Goal: Task Accomplishment & Management: Manage account settings

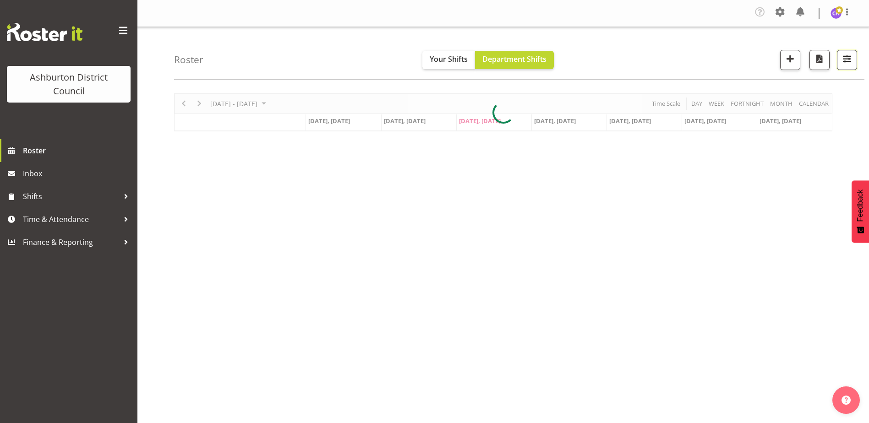
click at [840, 62] on button "button" at bounding box center [847, 60] width 20 height 20
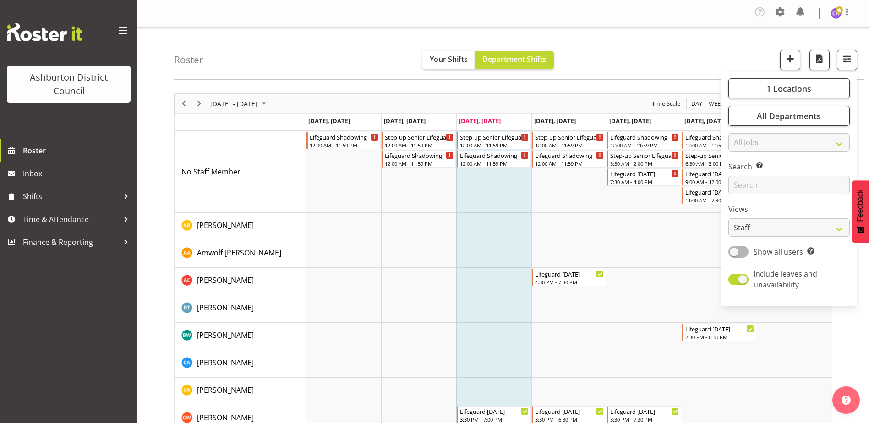
click at [764, 244] on div "1 Locations [GEOGRAPHIC_DATA] [GEOGRAPHIC_DATA] Library Select All Deselect All…" at bounding box center [789, 189] width 136 height 227
click at [763, 230] on select "Staff Role Shift - Horizontal Shift - Vertical Staff - Location" at bounding box center [788, 227] width 121 height 18
select select "shift"
click at [729, 218] on select "Staff Role Shift - Horizontal Shift - Vertical Staff - Location" at bounding box center [788, 227] width 121 height 18
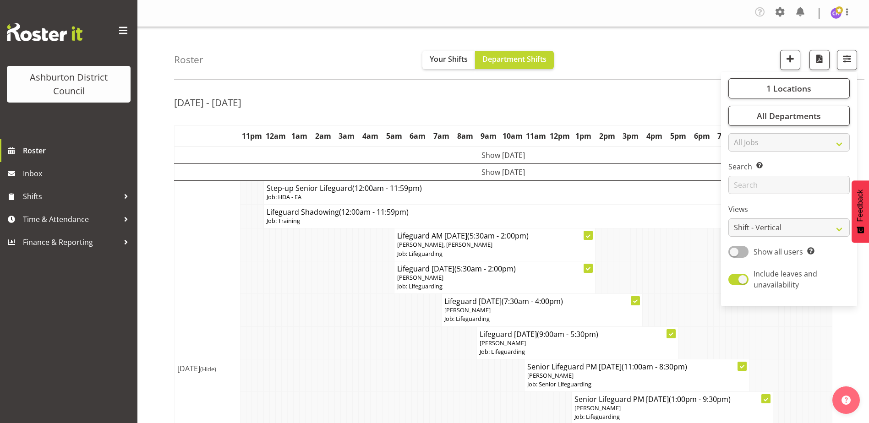
click at [651, 79] on div "Roster Your Shifts Department Shifts 1 Locations [GEOGRAPHIC_DATA] [GEOGRAPHIC_…" at bounding box center [519, 53] width 690 height 53
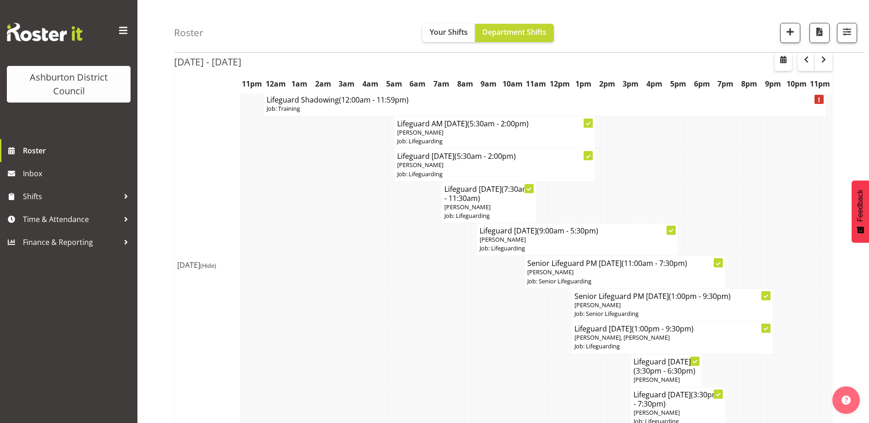
scroll to position [485, 0]
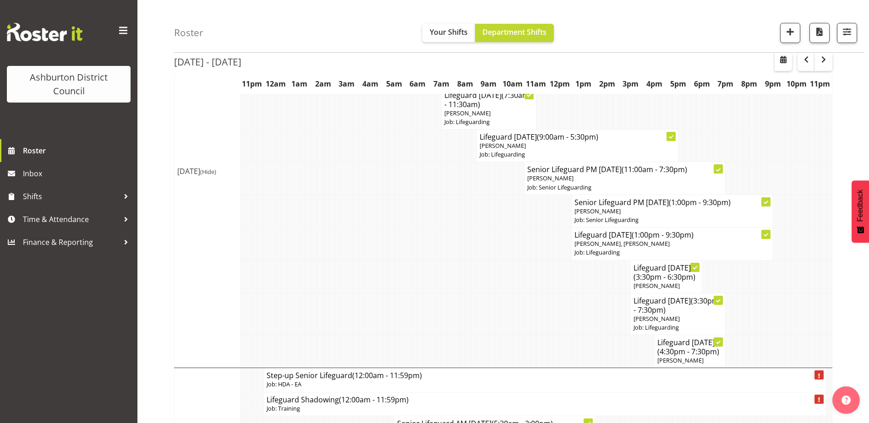
scroll to position [609, 0]
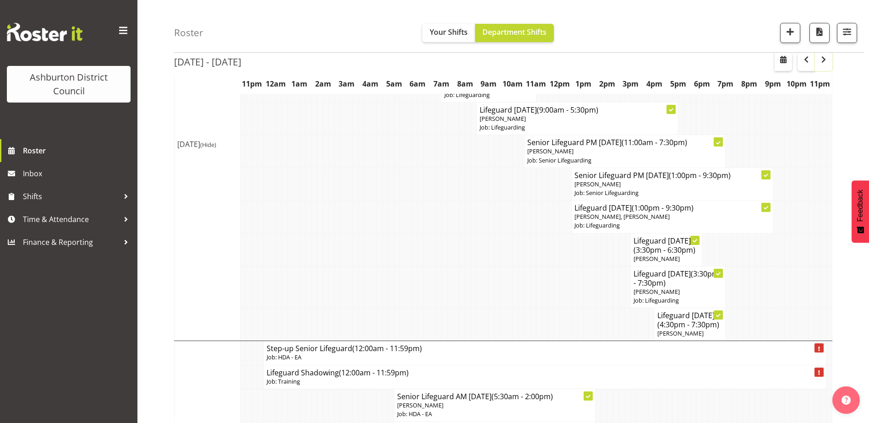
click at [826, 61] on span "button" at bounding box center [823, 59] width 11 height 11
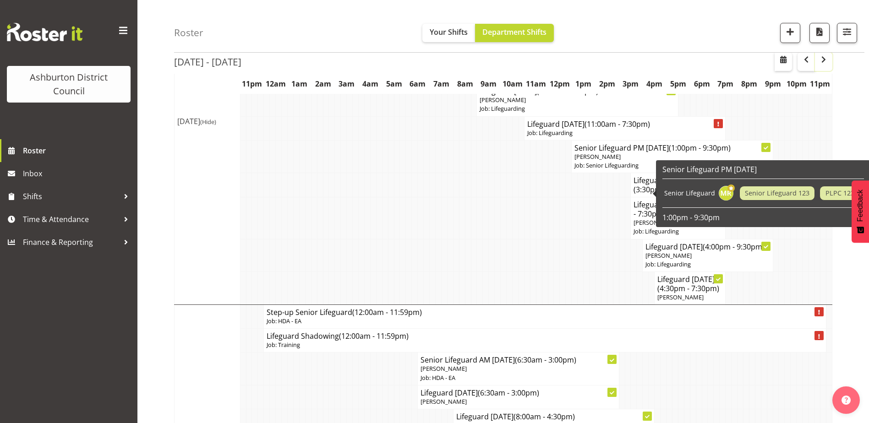
scroll to position [1694, 0]
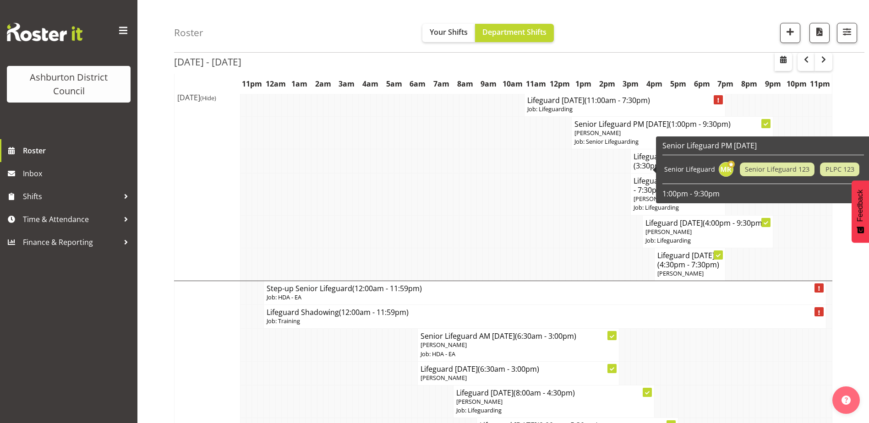
click at [561, 248] on td at bounding box center [563, 231] width 6 height 33
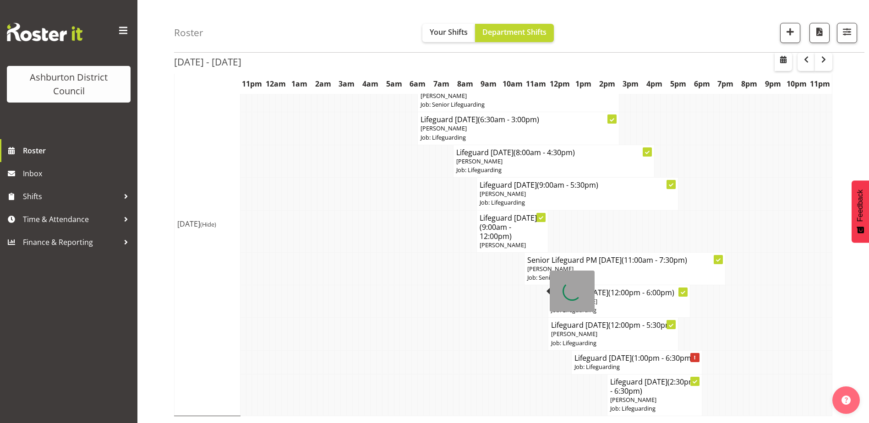
scroll to position [2408, 0]
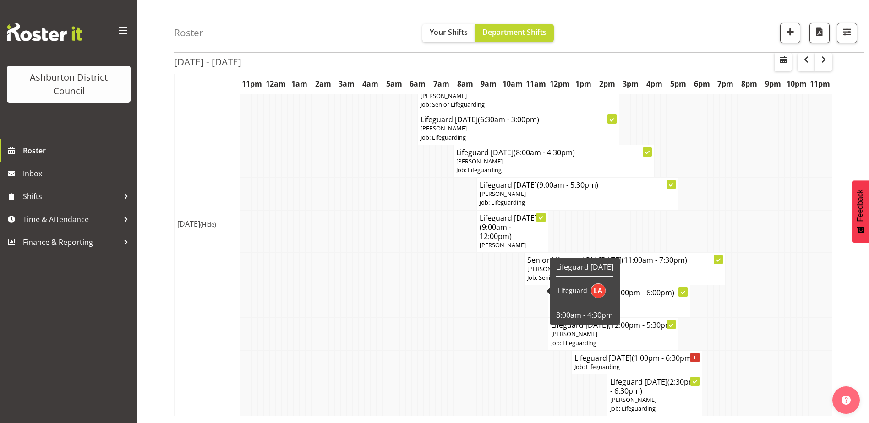
click at [456, 224] on td at bounding box center [456, 231] width 6 height 42
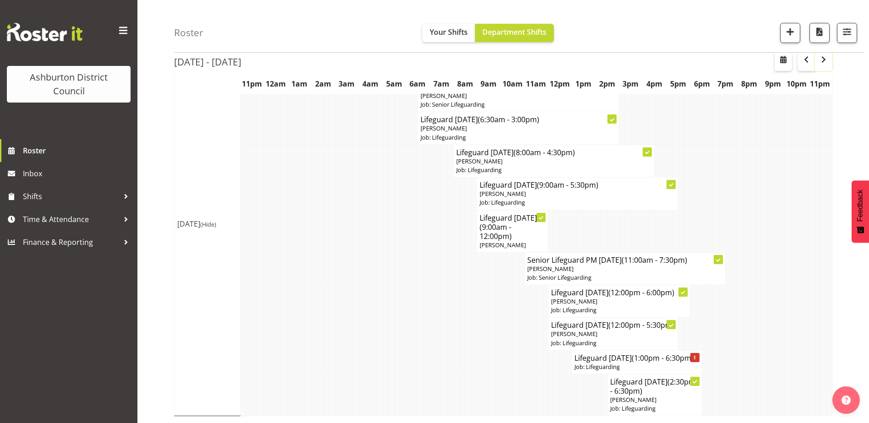
click at [826, 61] on span "button" at bounding box center [823, 59] width 11 height 11
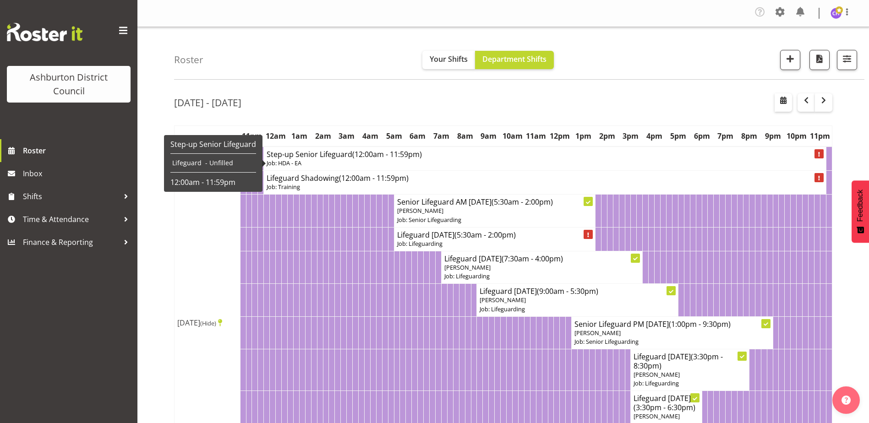
click at [715, 93] on div "[DATE] - [DATE]" at bounding box center [503, 103] width 658 height 21
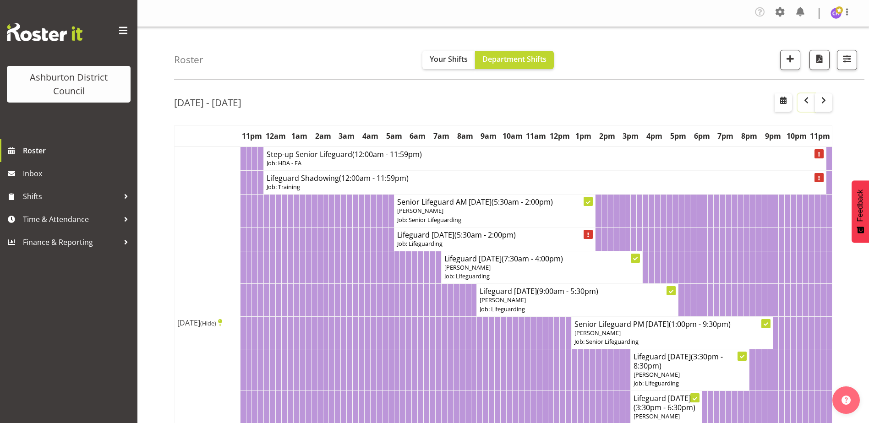
click at [806, 94] on button "button" at bounding box center [805, 102] width 17 height 18
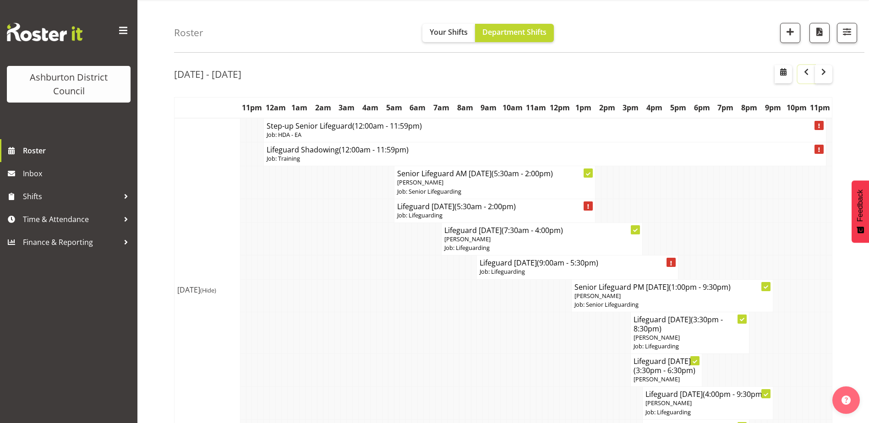
scroll to position [46, 0]
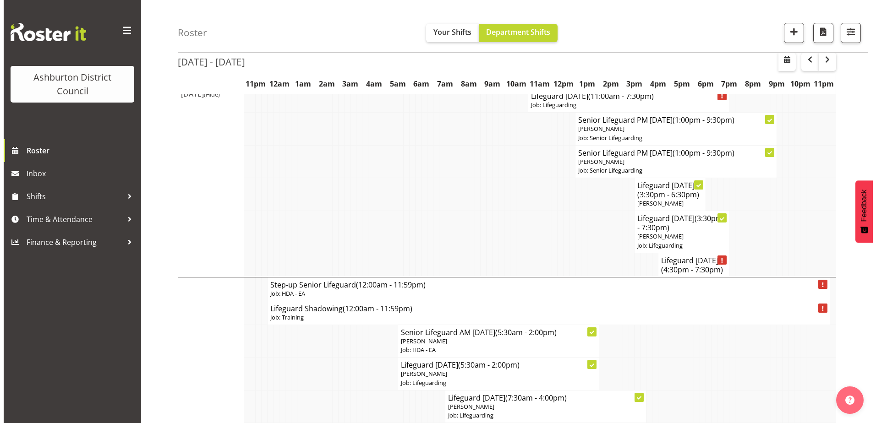
scroll to position [1374, 0]
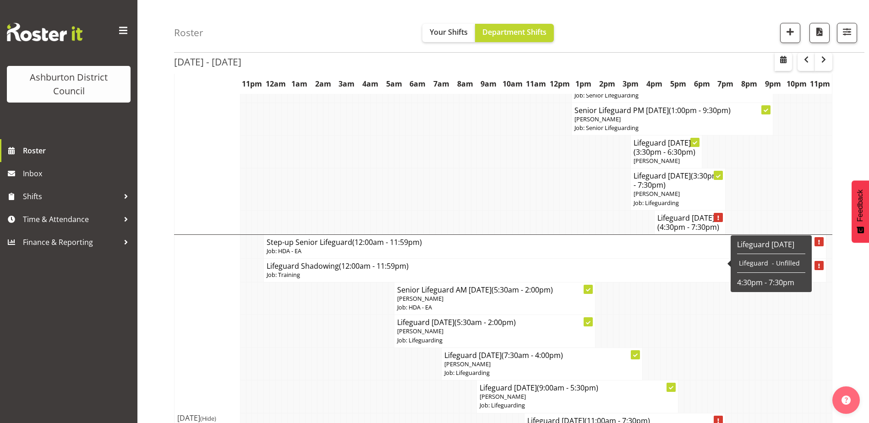
click at [693, 232] on span "(4:30pm - 7:30pm)" at bounding box center [688, 227] width 62 height 10
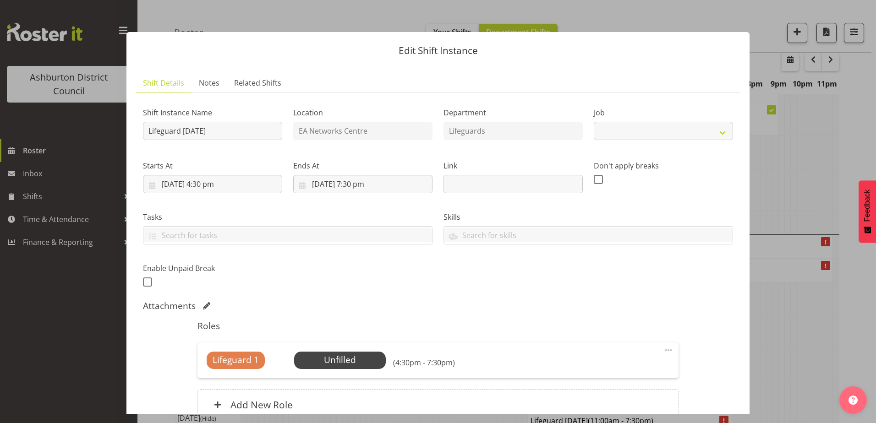
select select "38"
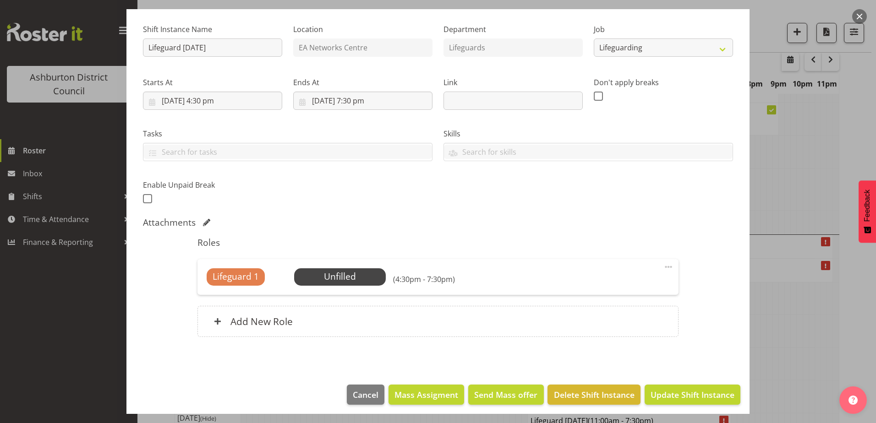
scroll to position [88, 0]
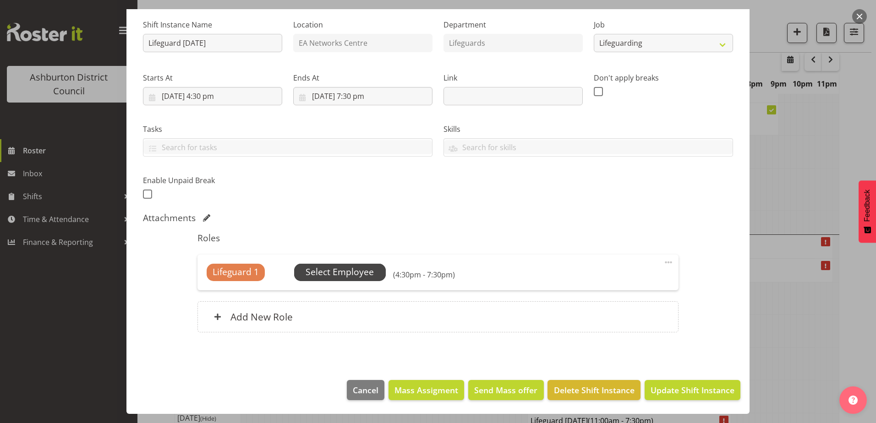
click at [343, 274] on span "Select Employee" at bounding box center [339, 272] width 68 height 13
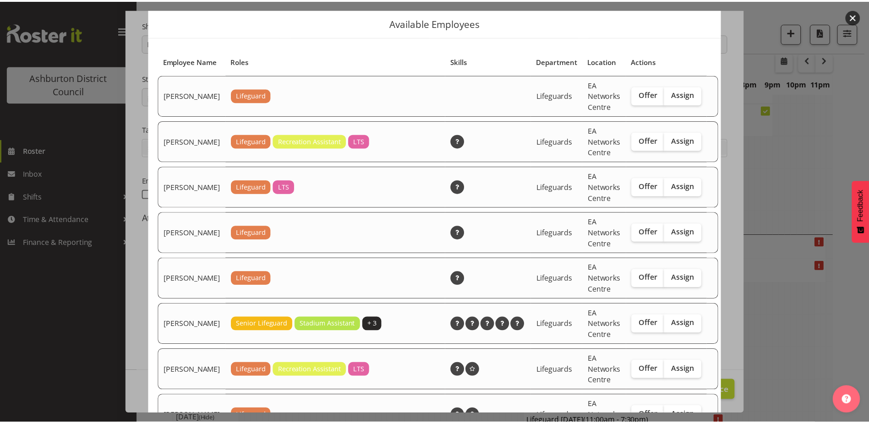
scroll to position [46, 0]
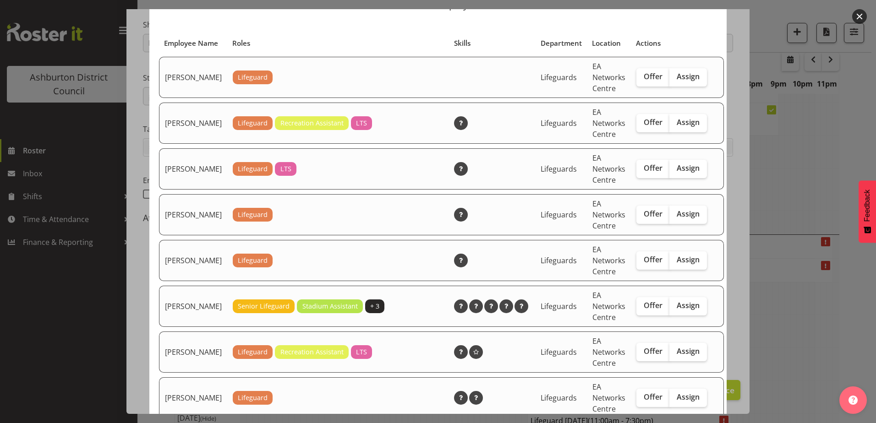
click at [860, 18] on button "button" at bounding box center [859, 16] width 15 height 15
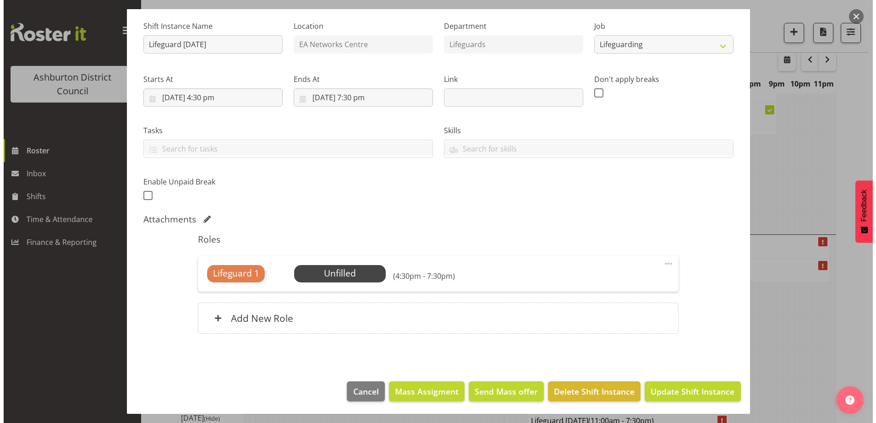
scroll to position [88, 0]
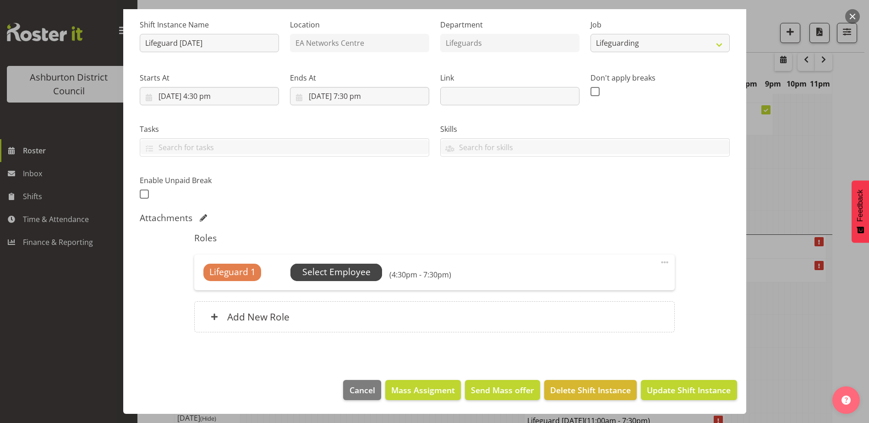
click at [334, 272] on span "Select Employee" at bounding box center [336, 272] width 68 height 13
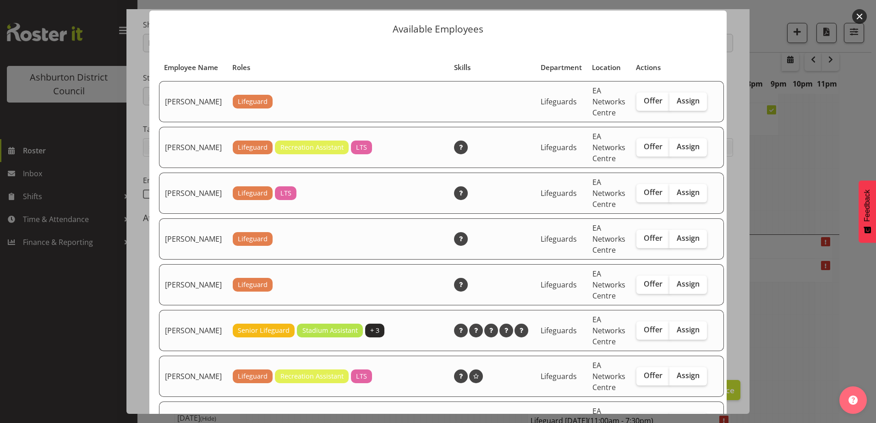
scroll to position [46, 0]
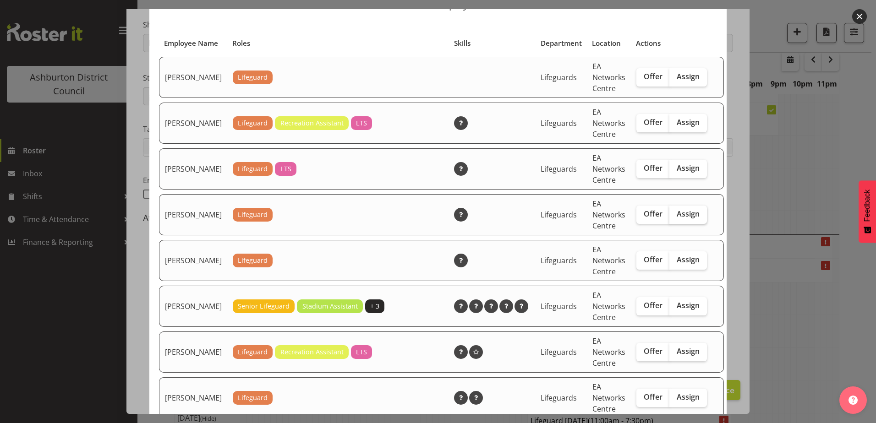
click at [685, 218] on span "Assign" at bounding box center [687, 213] width 23 height 9
click at [675, 217] on input "Assign" at bounding box center [672, 214] width 6 height 6
checkbox input "true"
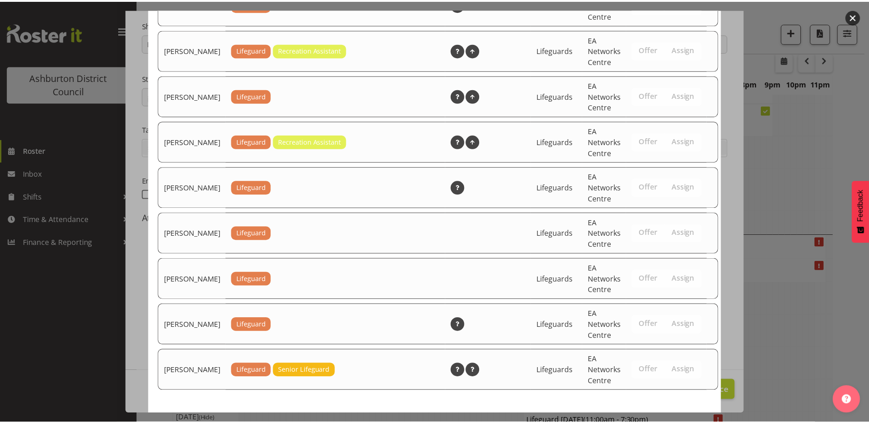
scroll to position [1503, 0]
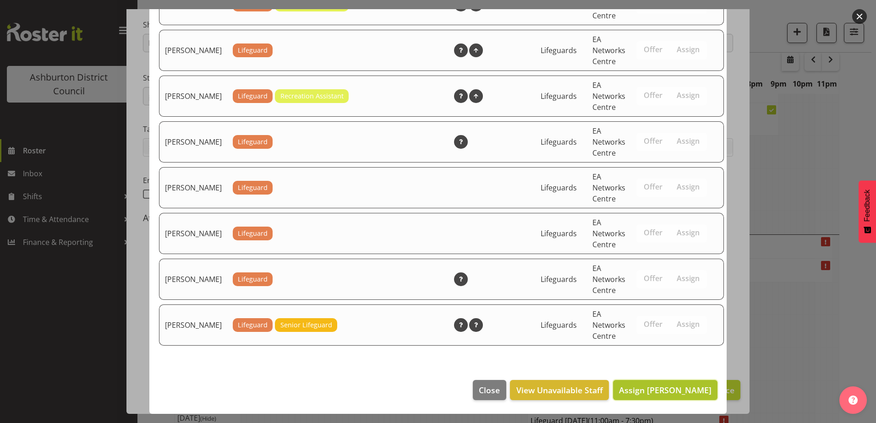
click at [654, 389] on span "Assign [PERSON_NAME]" at bounding box center [665, 390] width 93 height 11
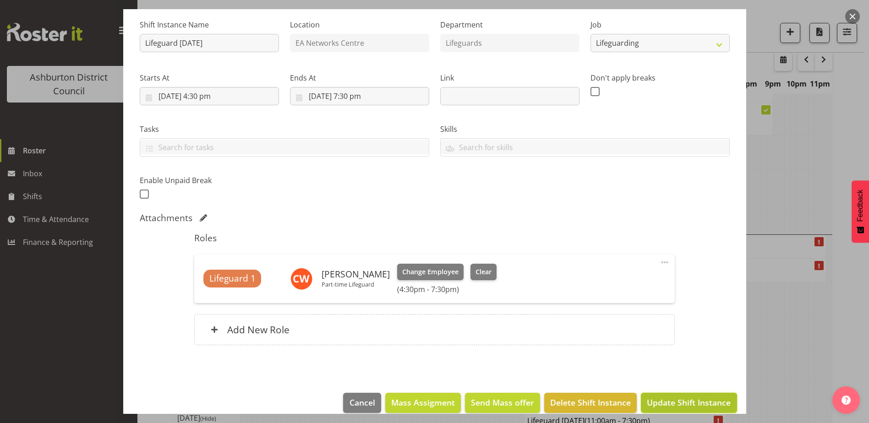
click at [694, 398] on span "Update Shift Instance" at bounding box center [689, 403] width 84 height 12
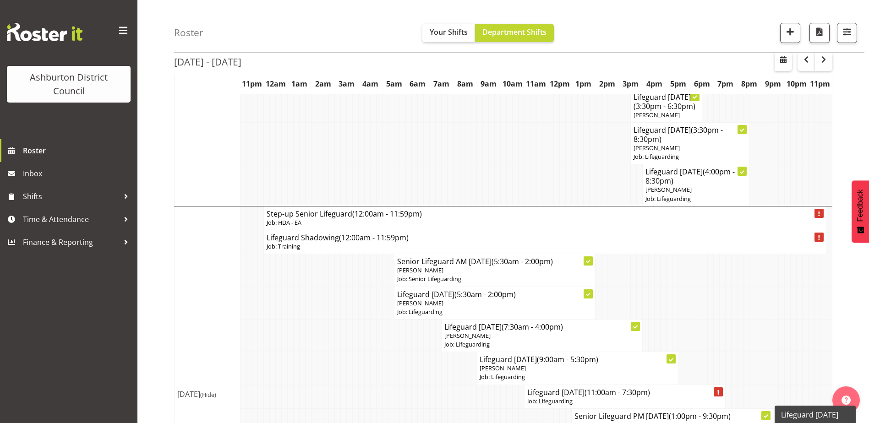
scroll to position [305, 0]
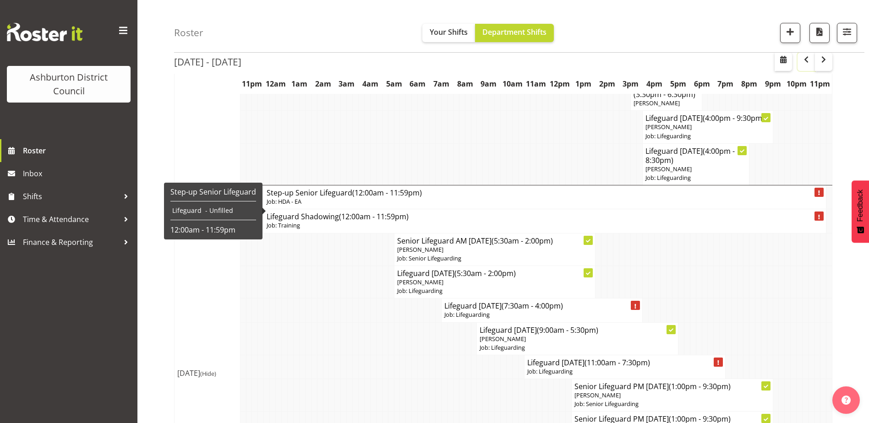
click at [802, 65] on button "button" at bounding box center [805, 62] width 17 height 18
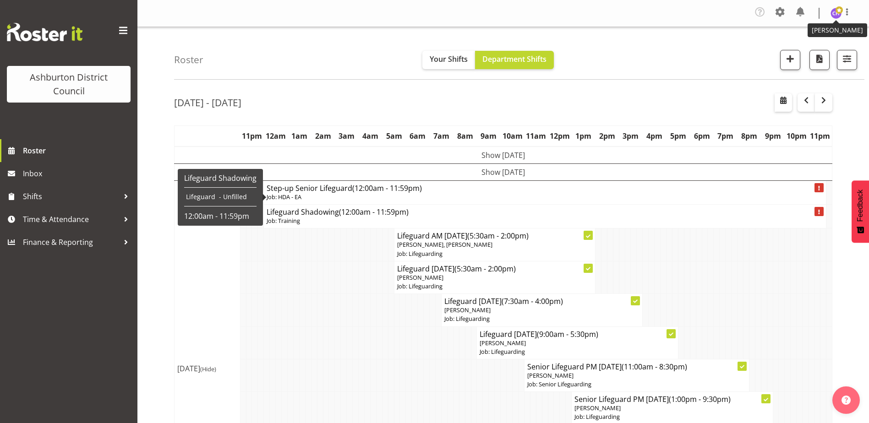
click at [839, 17] on img at bounding box center [835, 13] width 11 height 11
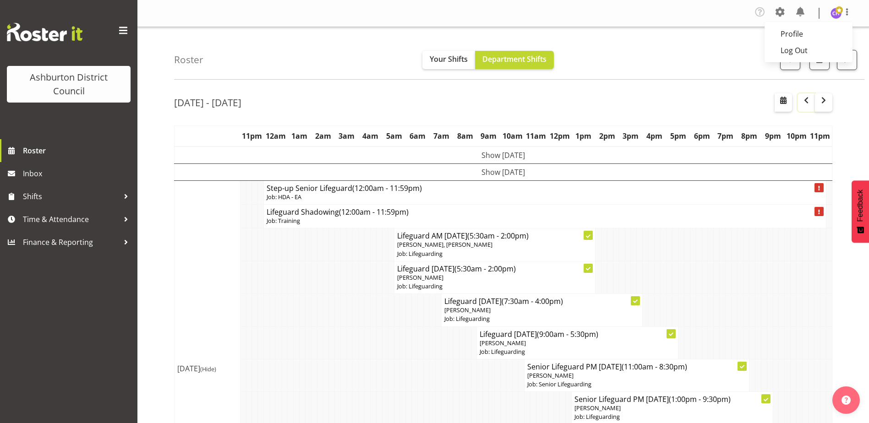
click at [805, 100] on span "button" at bounding box center [806, 100] width 11 height 11
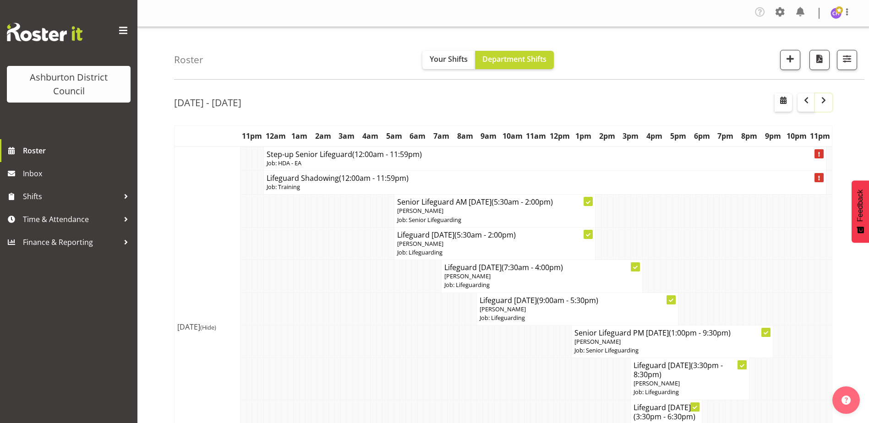
click at [823, 102] on span "button" at bounding box center [823, 100] width 11 height 11
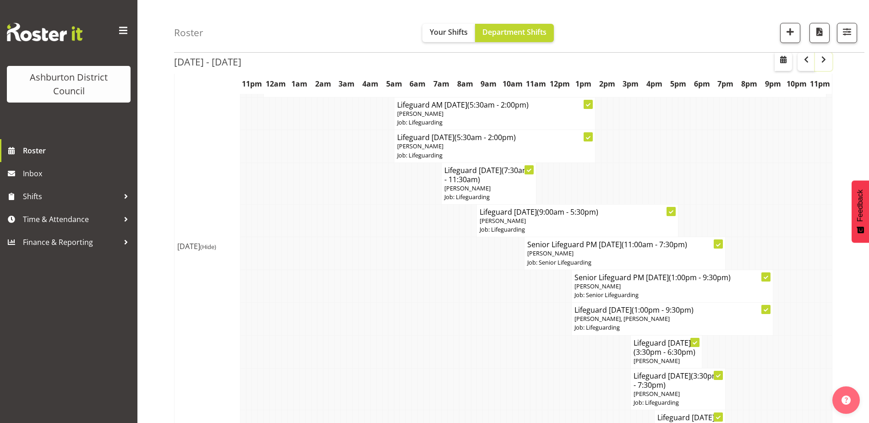
scroll to position [595, 0]
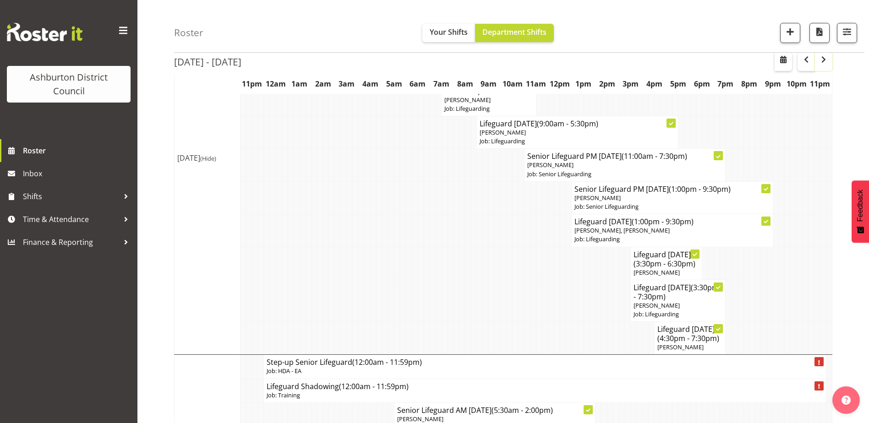
click at [824, 62] on span "button" at bounding box center [823, 59] width 11 height 11
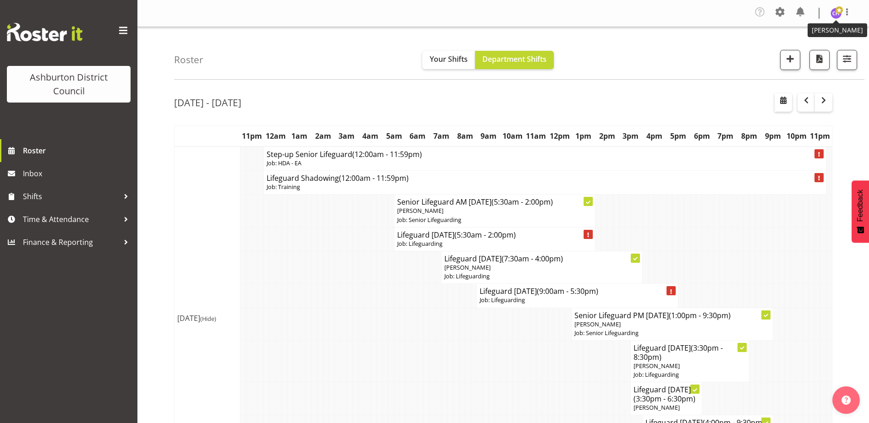
click at [833, 10] on img at bounding box center [835, 13] width 11 height 11
click at [814, 52] on link "Log Out" at bounding box center [808, 50] width 88 height 16
